Goal: Task Accomplishment & Management: Manage account settings

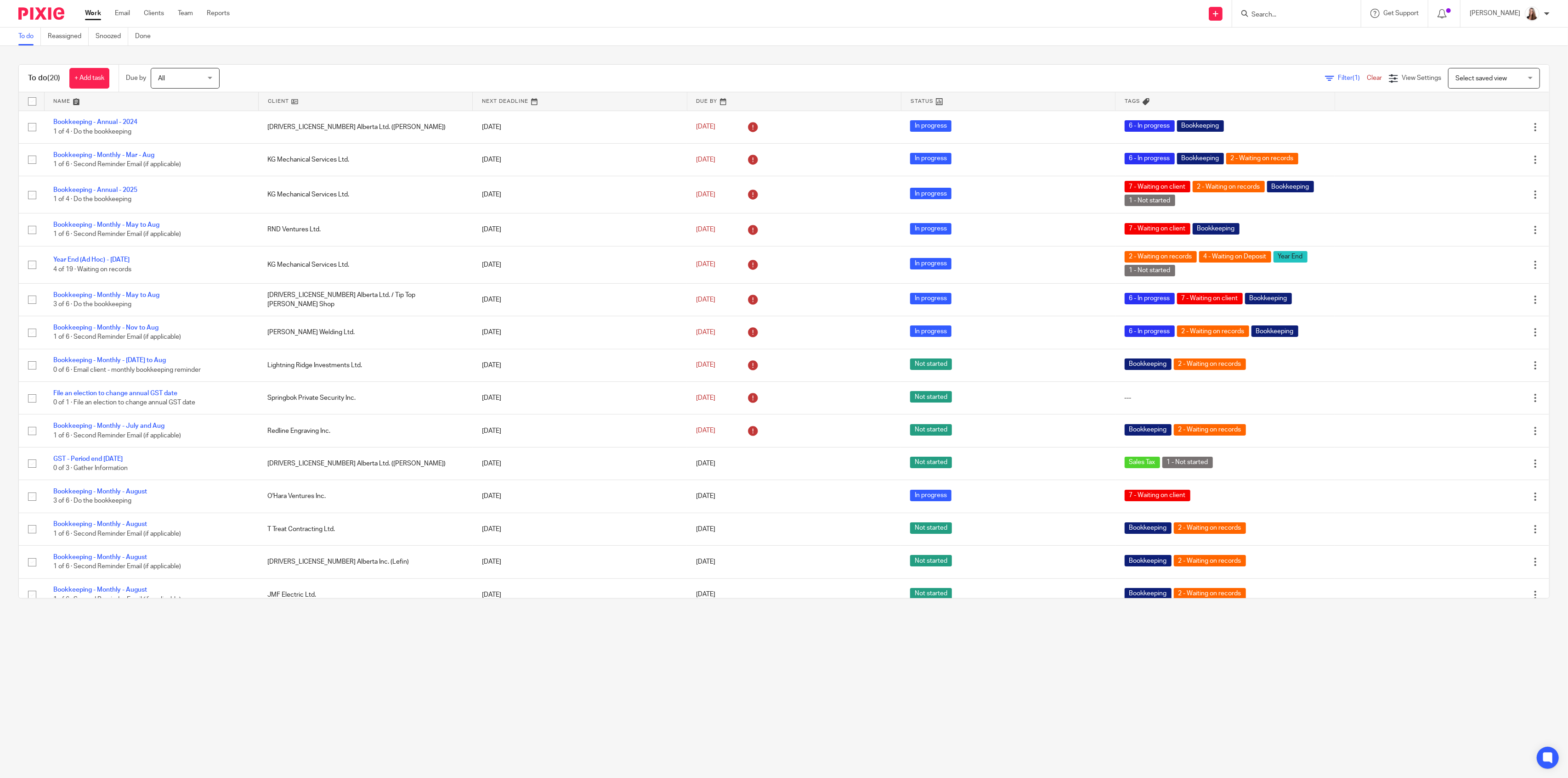
click at [1253, 13] on input "Search" at bounding box center [1292, 15] width 83 height 8
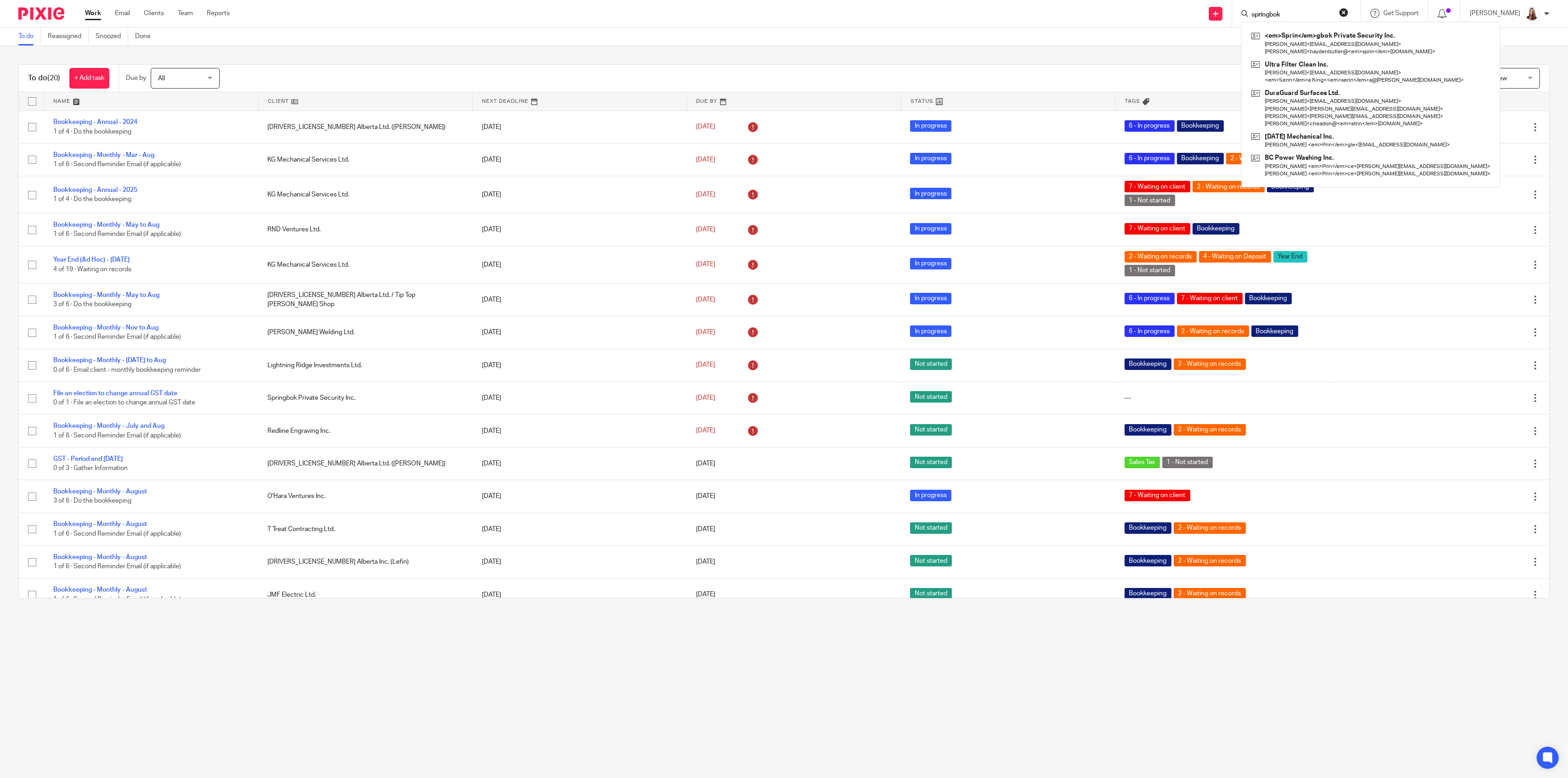
type input "springbok"
click button "submit" at bounding box center [0, 0] width 0 height 0
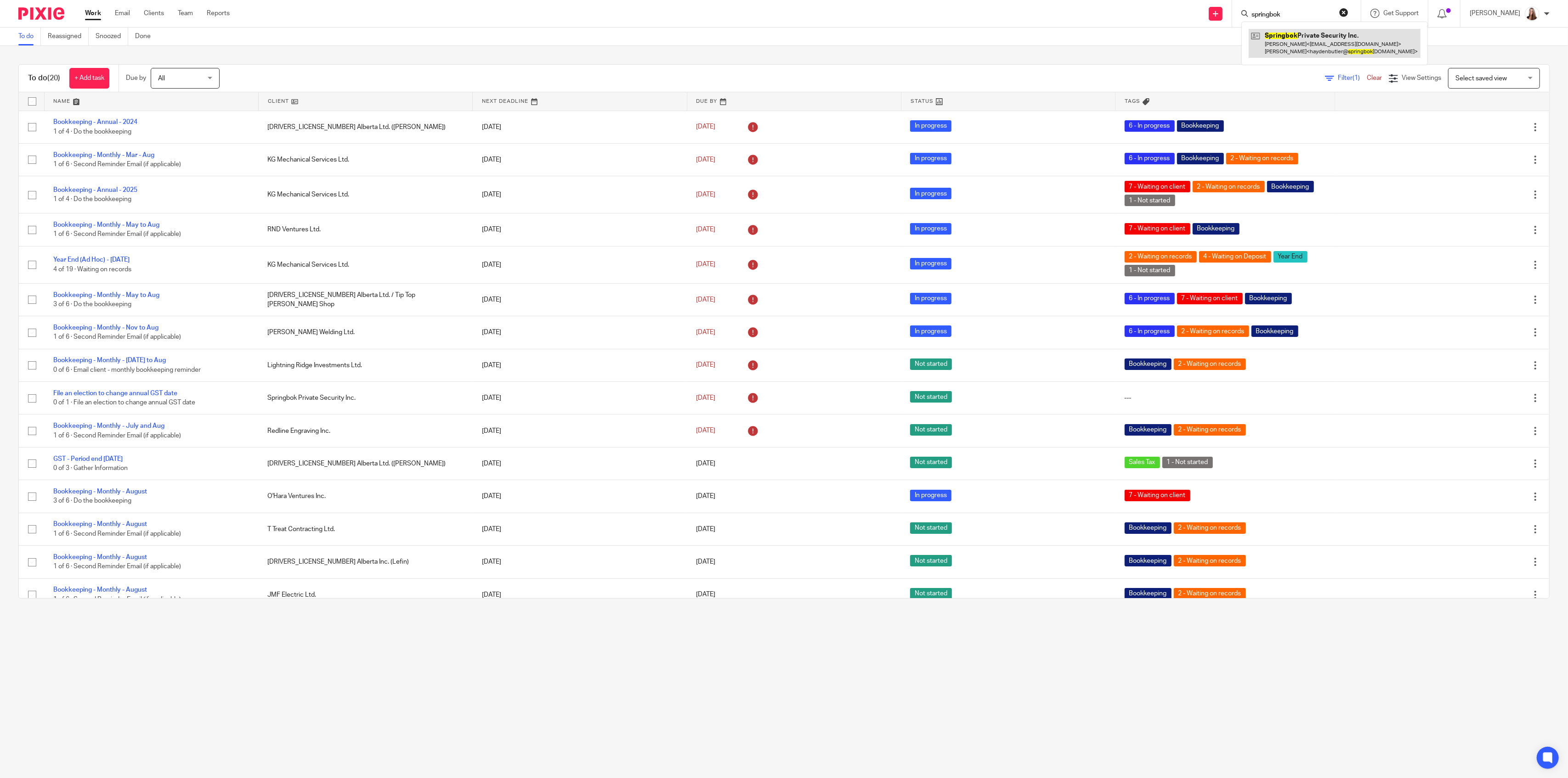
click at [1310, 46] on link at bounding box center [1335, 43] width 172 height 28
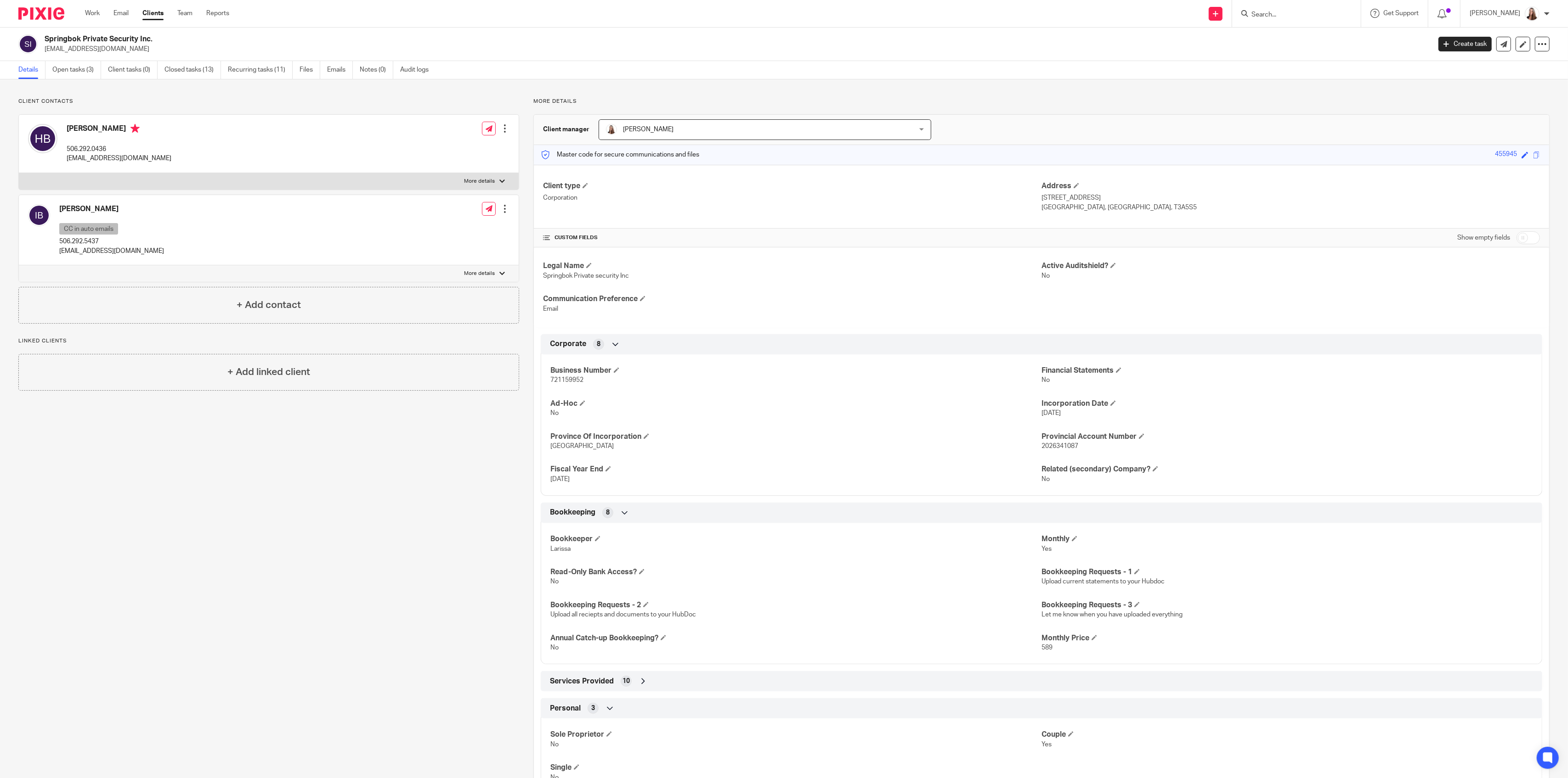
click at [1391, 91] on main "Springbok Private Security Inc. haydenbutler@springboksecurity.com Create task …" at bounding box center [784, 389] width 1568 height 778
click at [528, 76] on div "Details Open tasks (3) Client tasks (0) Closed tasks (13) Recurring tasks (11) …" at bounding box center [784, 70] width 1568 height 19
drag, startPoint x: 262, startPoint y: 91, endPoint x: 302, endPoint y: 97, distance: 40.4
click at [263, 92] on div "Client contacts Hayden Butler 506.292.0436 haydenbutler@springboksecurity.com E…" at bounding box center [784, 450] width 1568 height 740
click at [377, 73] on link "Notes (0)" at bounding box center [377, 70] width 33 height 18
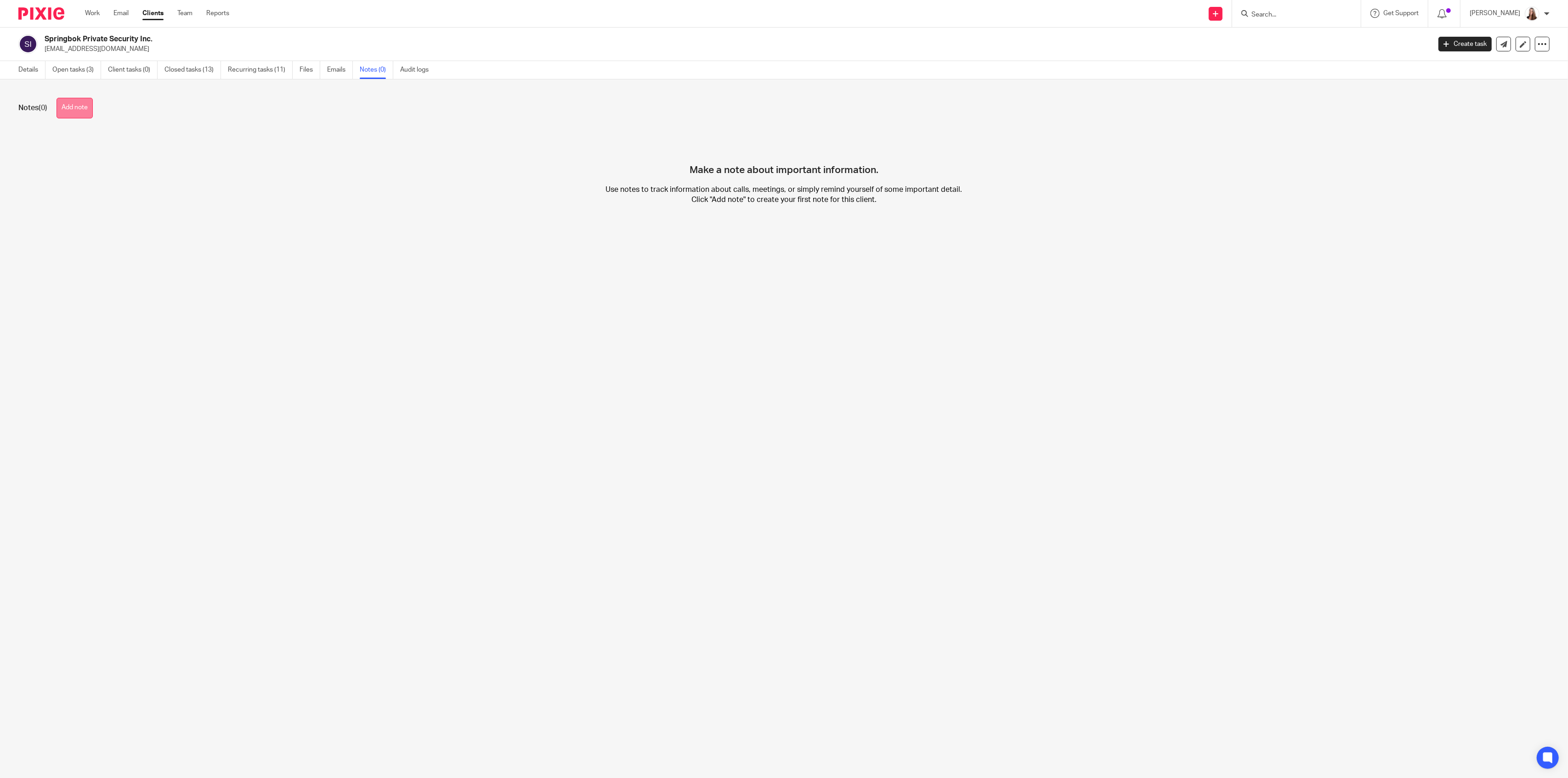
click at [78, 115] on button "Add note" at bounding box center [75, 108] width 36 height 20
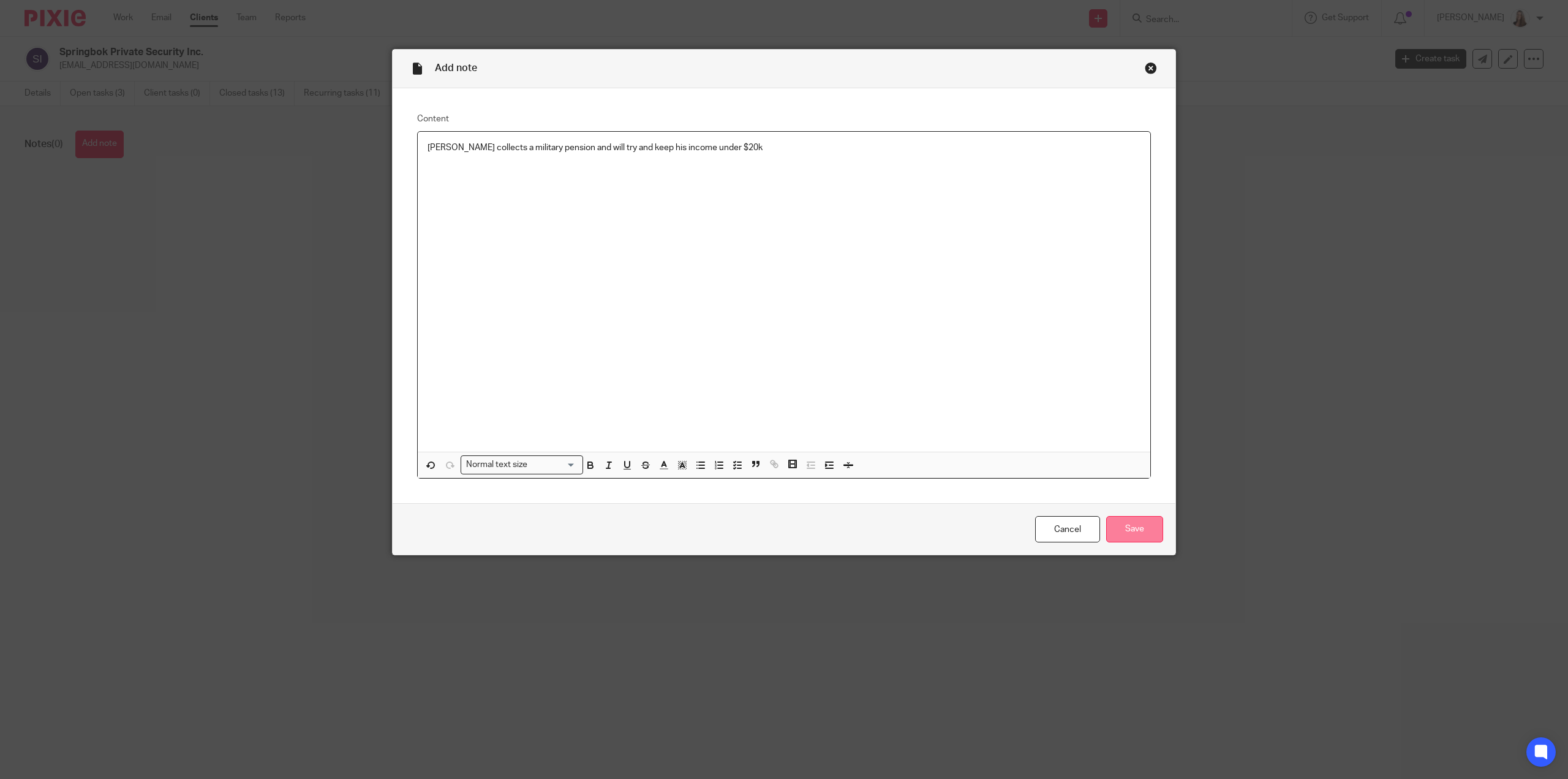
click at [1133, 529] on input "Save" at bounding box center [1134, 529] width 57 height 26
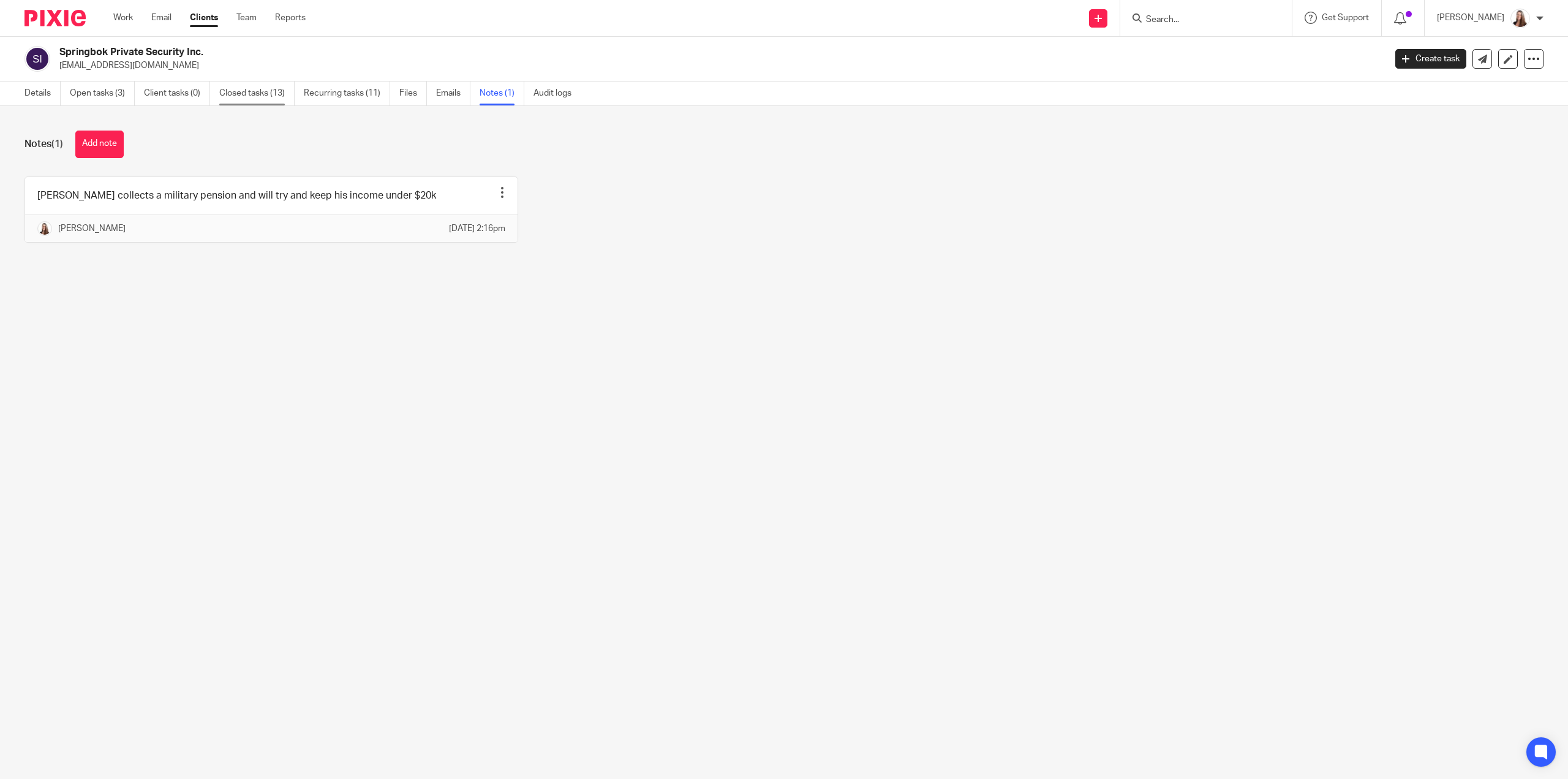
click at [266, 99] on link "Closed tasks (13)" at bounding box center [257, 93] width 76 height 24
